Goal: Task Accomplishment & Management: Use online tool/utility

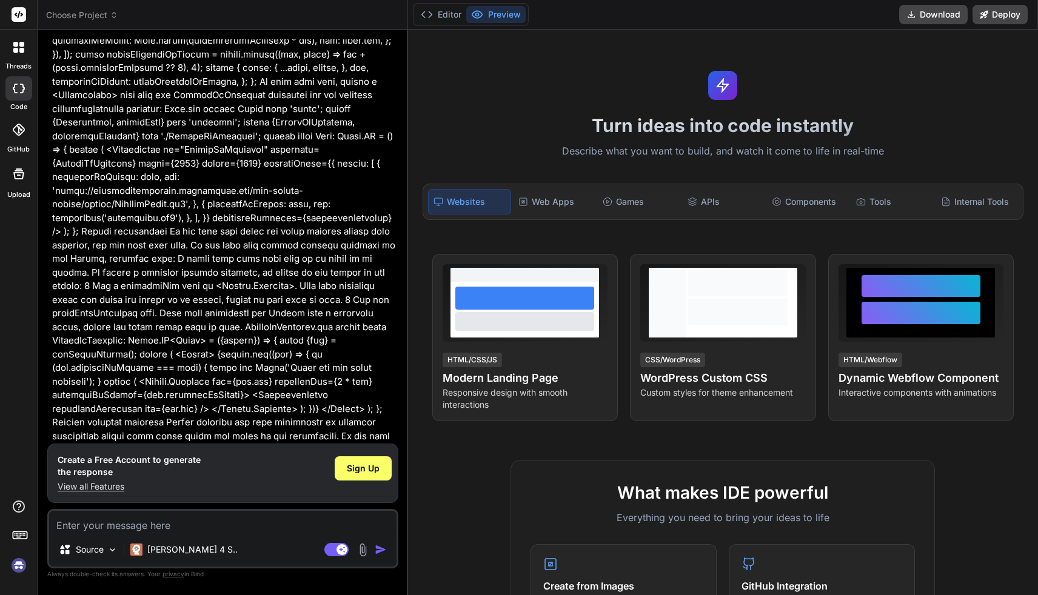
scroll to position [512, 0]
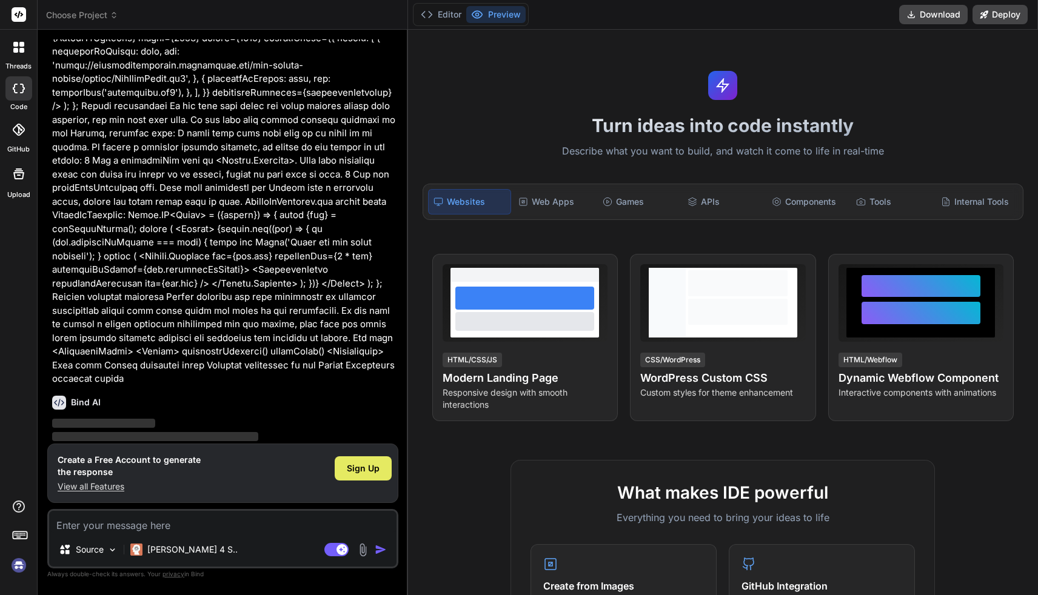
click at [366, 466] on span "Sign Up" at bounding box center [363, 468] width 33 height 12
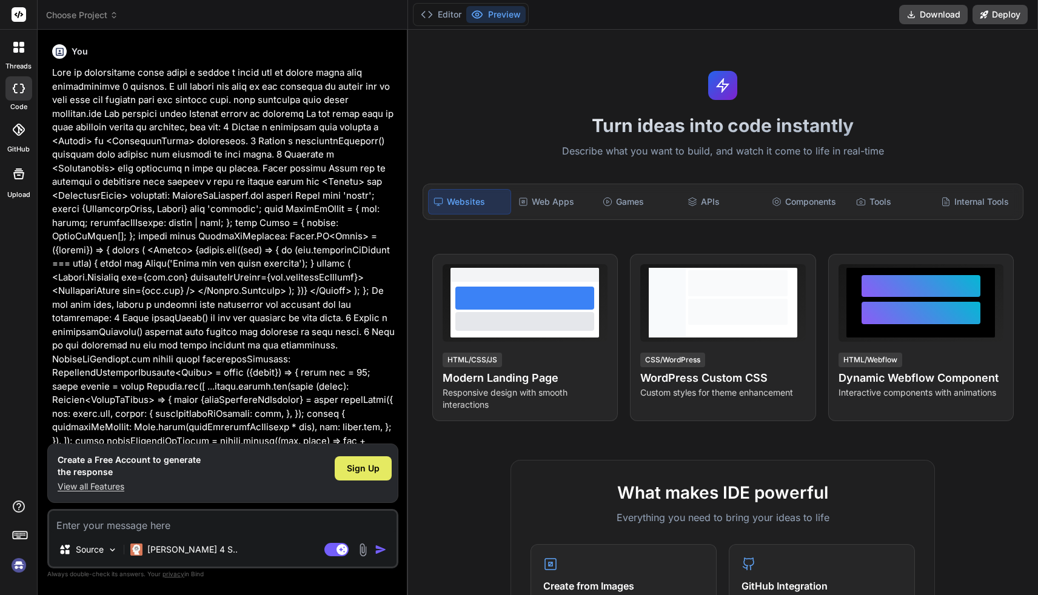
type textarea "x"
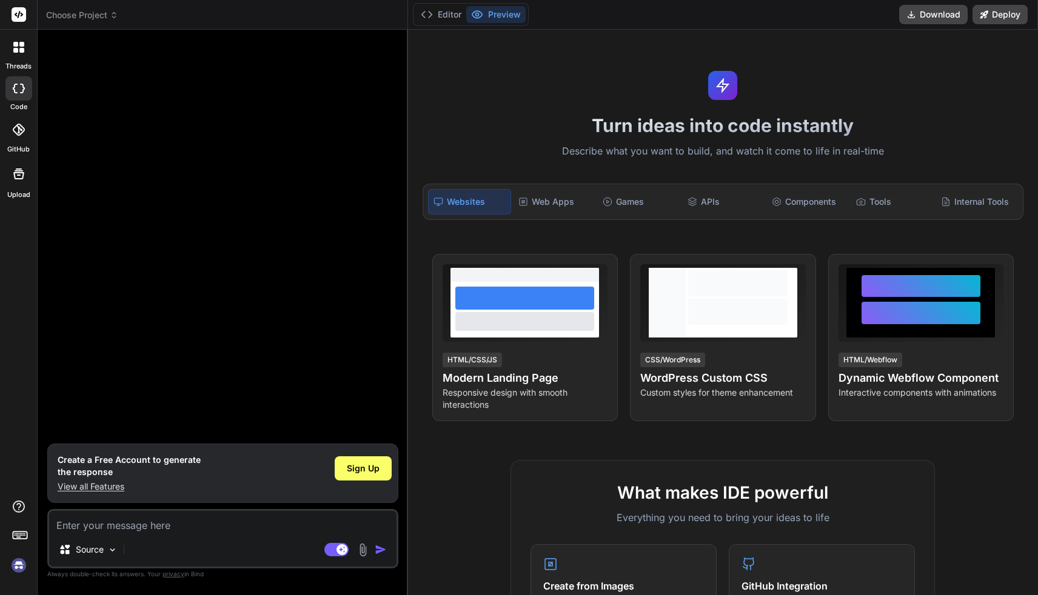
click at [168, 366] on div at bounding box center [224, 241] width 348 height 404
click at [19, 90] on icon at bounding box center [19, 89] width 12 height 10
click at [19, 57] on div at bounding box center [18, 47] width 25 height 25
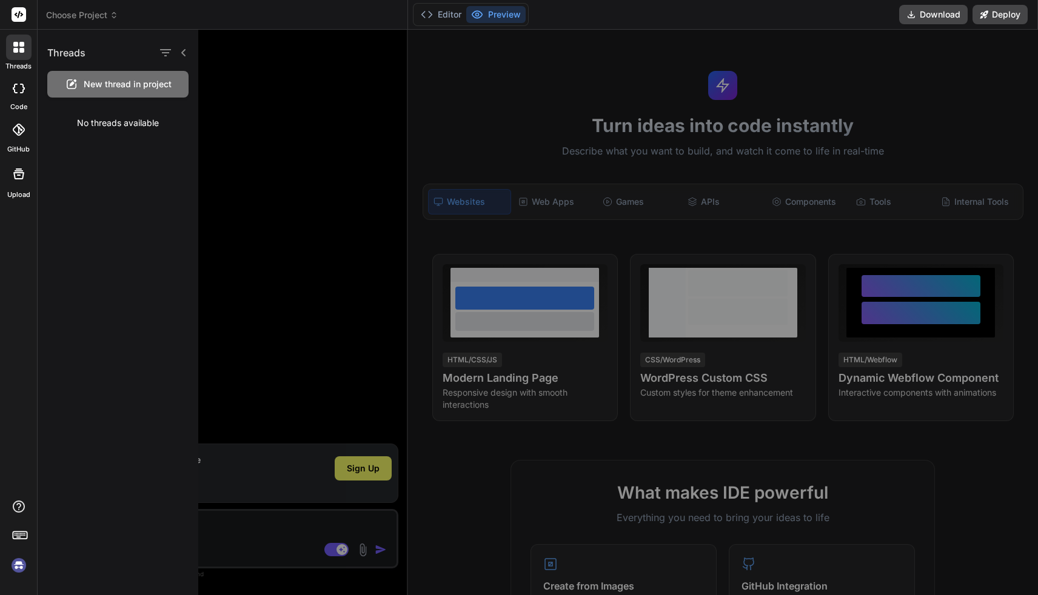
click at [16, 92] on icon at bounding box center [15, 89] width 5 height 10
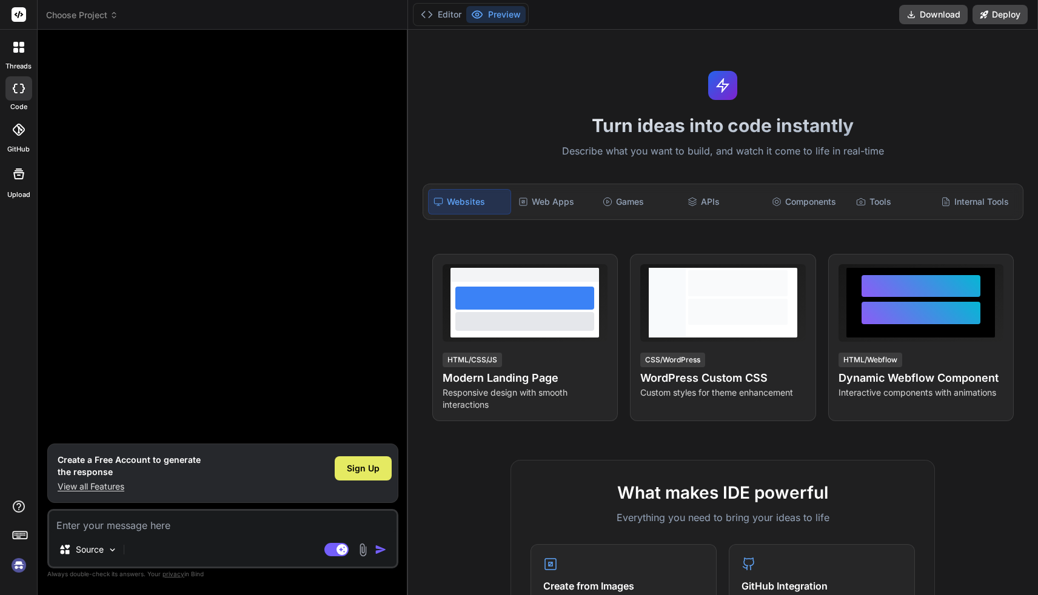
click at [372, 464] on span "Sign Up" at bounding box center [363, 468] width 33 height 12
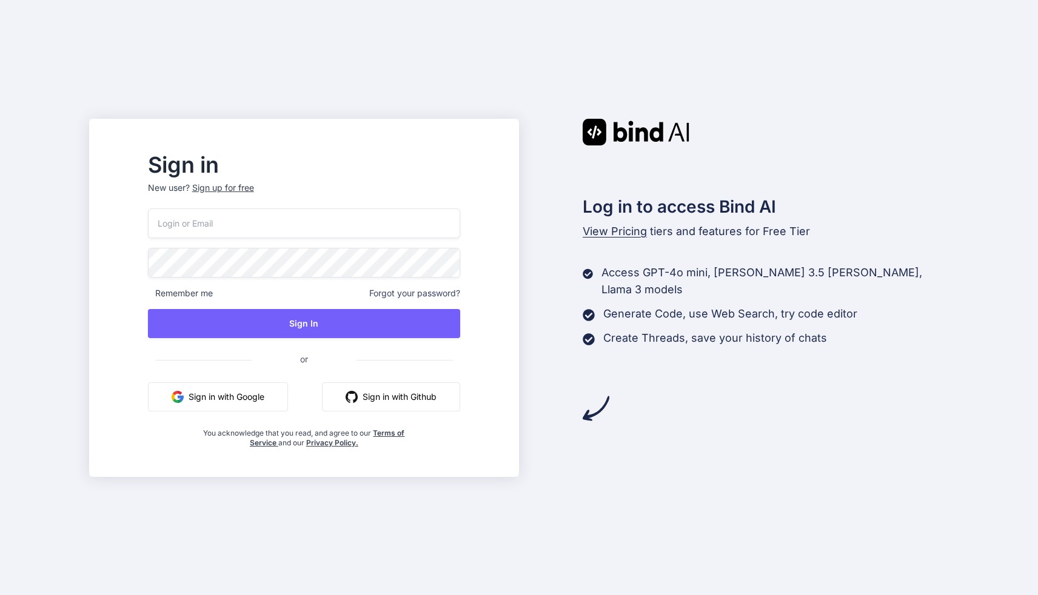
click at [390, 399] on button "Sign in with Github" at bounding box center [391, 396] width 138 height 29
click at [441, 405] on button "Sign in with Github" at bounding box center [391, 396] width 138 height 29
click at [288, 388] on button "Sign in with Google" at bounding box center [218, 396] width 140 height 29
click at [288, 407] on button "Sign in with Google" at bounding box center [218, 396] width 140 height 29
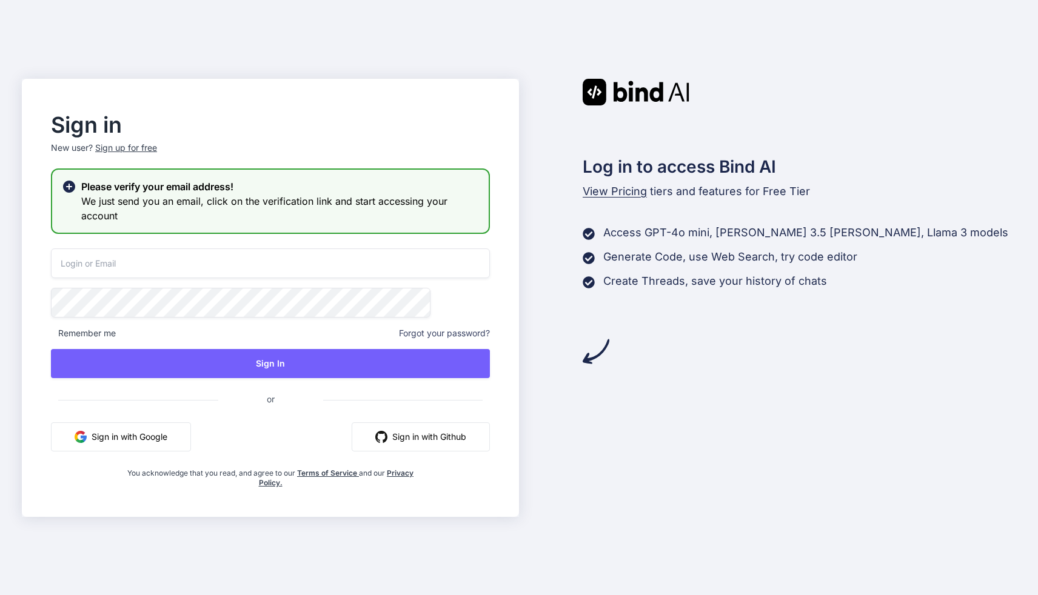
click at [411, 212] on h3 "We just send you an email, click on the verification link and start accessing y…" at bounding box center [280, 208] width 398 height 29
